Goal: Task Accomplishment & Management: Manage account settings

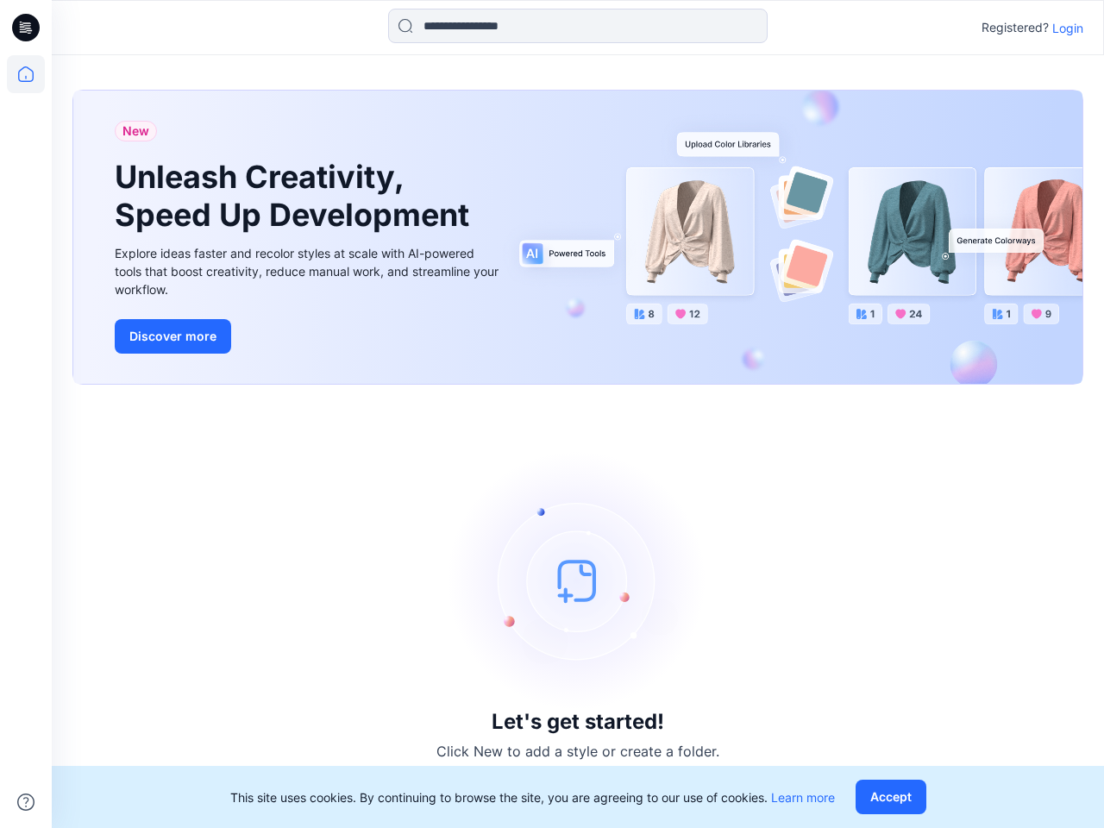
click at [552, 414] on div "Let's get started! Click New to add a style or create a folder." at bounding box center [577, 606] width 1011 height 402
click at [27, 28] on icon at bounding box center [28, 28] width 7 height 1
click at [26, 74] on icon at bounding box center [26, 74] width 38 height 38
click at [26, 802] on icon at bounding box center [25, 801] width 17 height 17
click at [578, 26] on input at bounding box center [577, 26] width 379 height 34
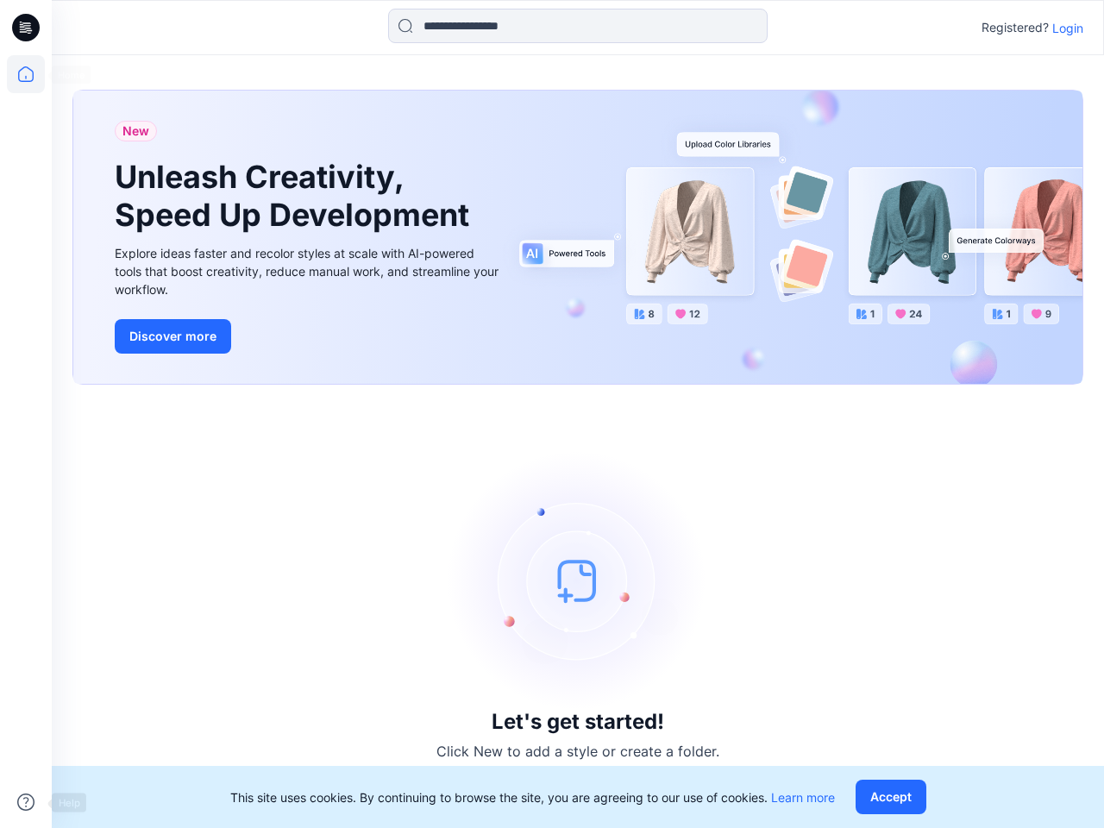
click at [1068, 28] on p "Login" at bounding box center [1067, 28] width 31 height 18
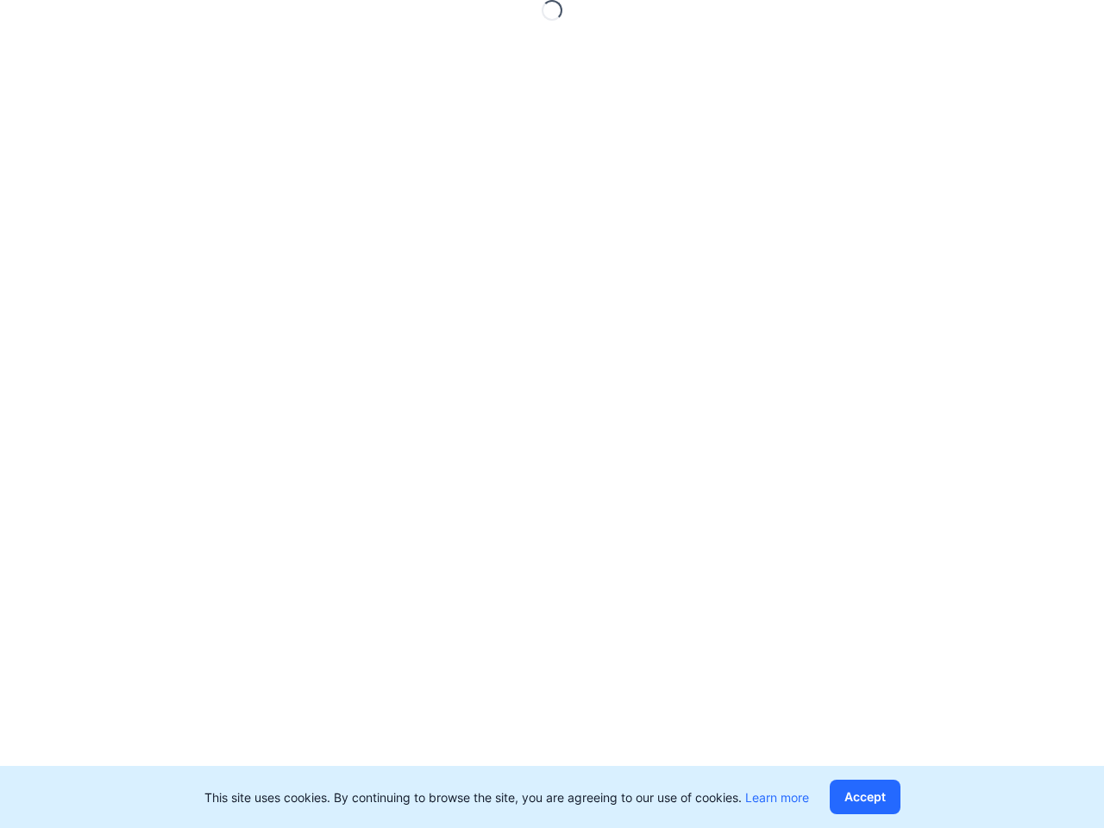
click at [894, 797] on button "Accept" at bounding box center [865, 797] width 71 height 34
